Goal: Book appointment/travel/reservation

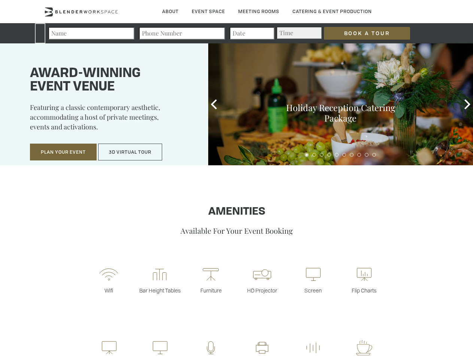
click at [361, 33] on input "Book a Tour" at bounding box center [367, 33] width 86 height 13
click at [63, 152] on button "Plan Your Event" at bounding box center [63, 152] width 67 height 17
click at [130, 152] on button "3D Virtual Tour" at bounding box center [130, 152] width 64 height 17
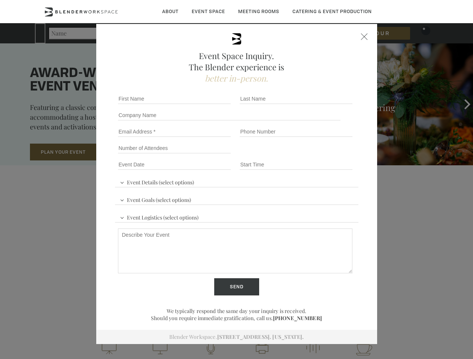
click at [214, 104] on div "First name *" at bounding box center [176, 99] width 122 height 16
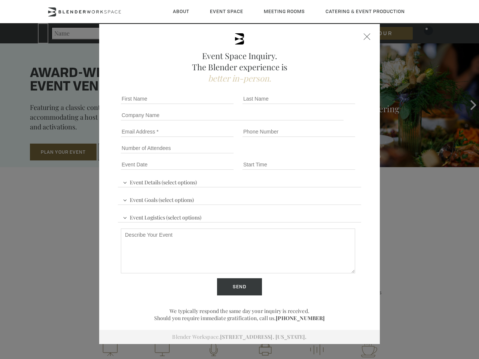
click at [467, 104] on div "Event Space Inquiry. The Blender experience is better in-person. Event Details …" at bounding box center [239, 179] width 479 height 359
click at [307, 155] on fieldset "Number of Attendees Budget Range" at bounding box center [239, 148] width 243 height 16
